Goal: Information Seeking & Learning: Compare options

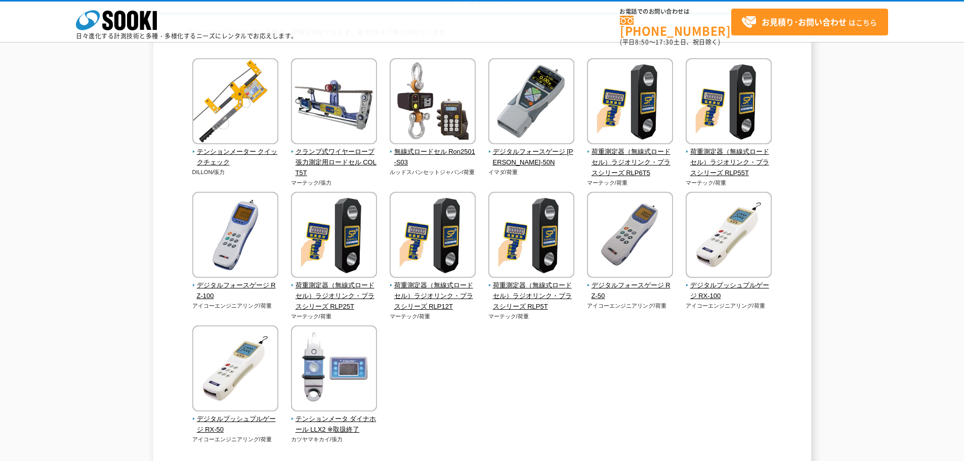
scroll to position [101, 0]
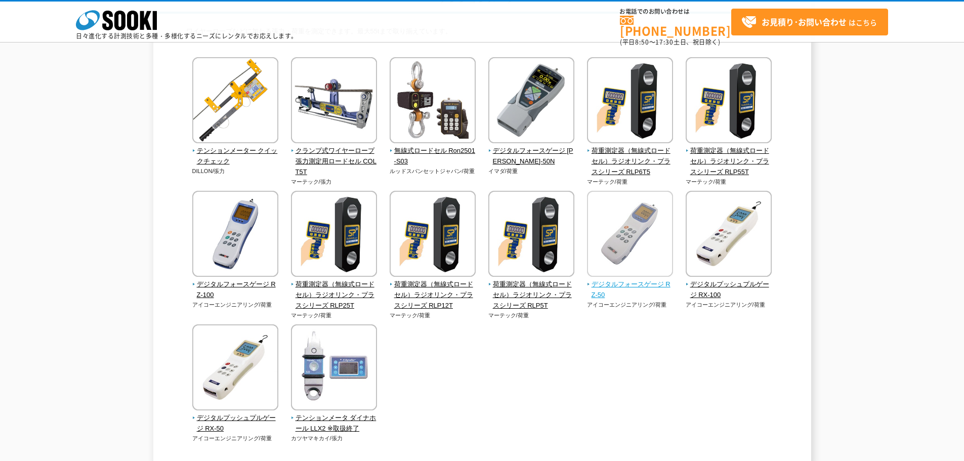
click at [621, 285] on span "デジタルフォースゲージ RZ-50" at bounding box center [630, 289] width 87 height 21
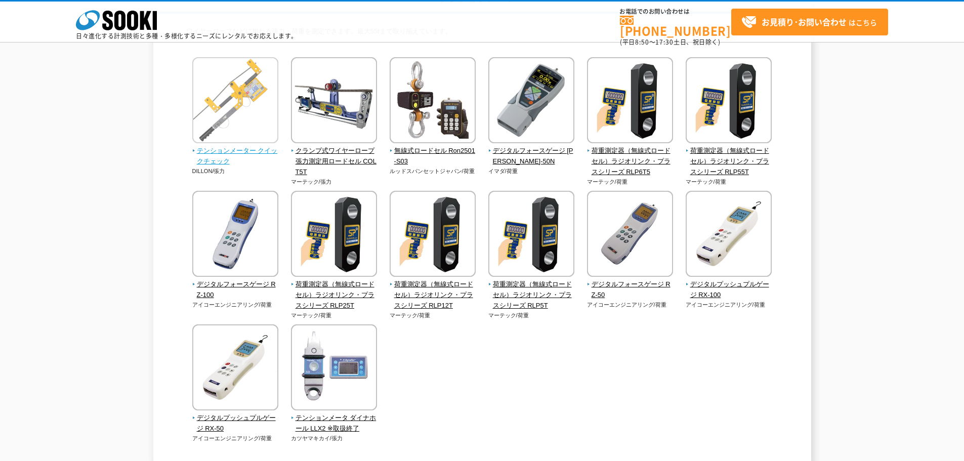
click at [228, 149] on span "テンションメーター クイックチェック" at bounding box center [235, 156] width 87 height 21
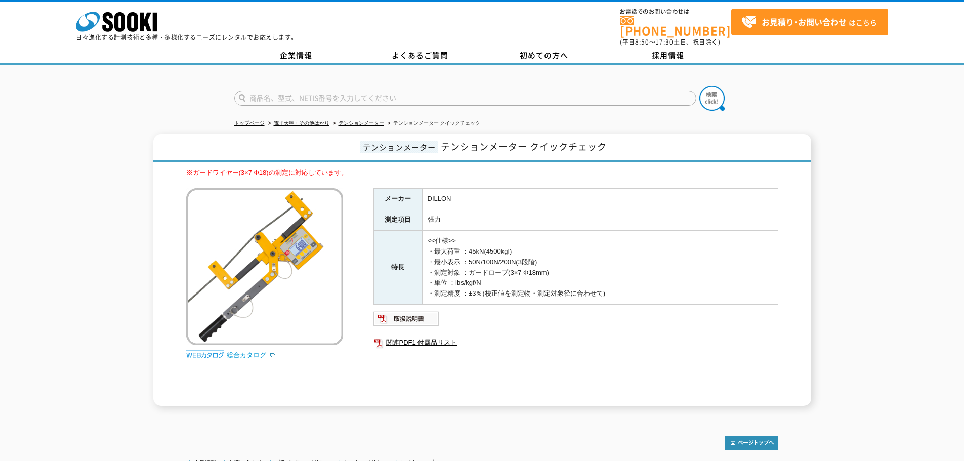
click at [237, 351] on link "総合カタログ" at bounding box center [252, 355] width 50 height 8
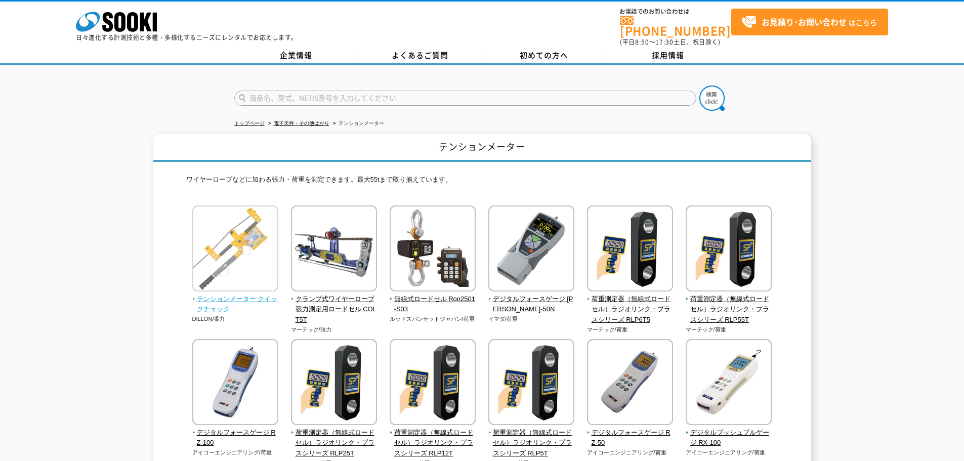
click at [242, 294] on span "テンションメーター クイックチェック" at bounding box center [235, 304] width 87 height 21
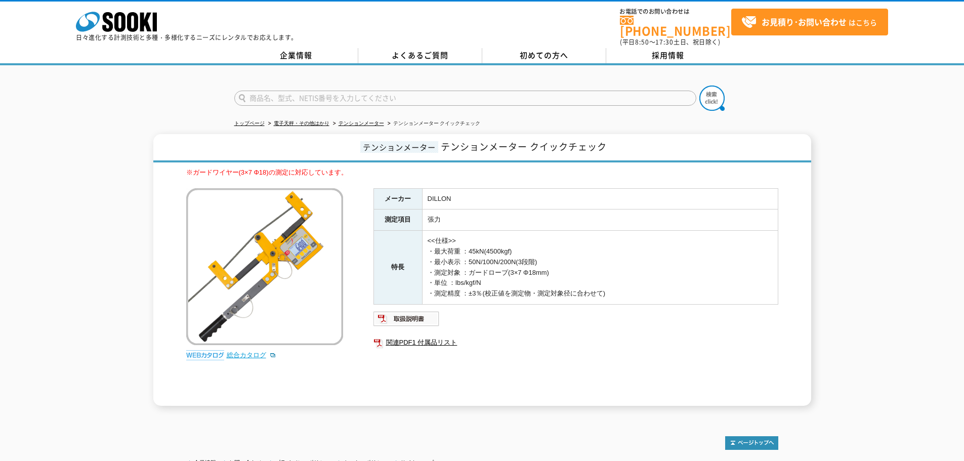
click at [239, 351] on link "総合カタログ" at bounding box center [252, 355] width 50 height 8
